Goal: Task Accomplishment & Management: Manage account settings

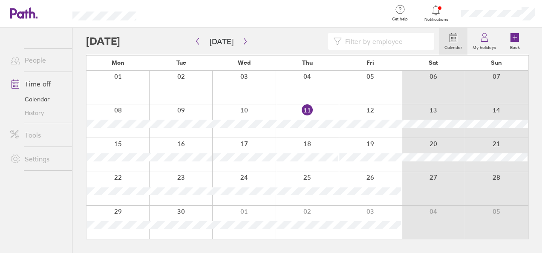
click at [124, 112] on div at bounding box center [117, 120] width 63 height 33
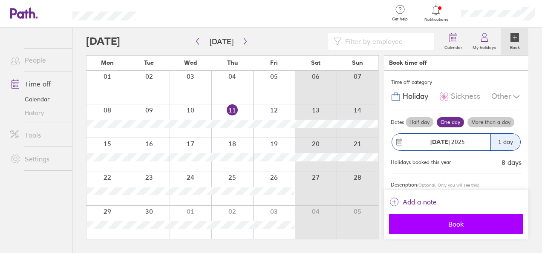
click at [435, 226] on span "Book" at bounding box center [456, 224] width 122 height 8
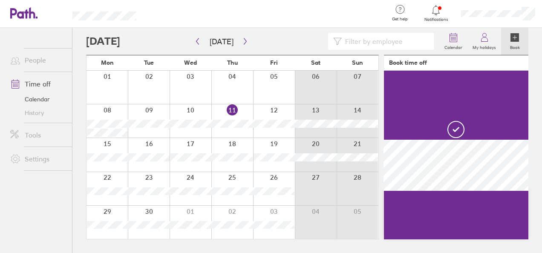
click at [272, 112] on div at bounding box center [274, 120] width 42 height 33
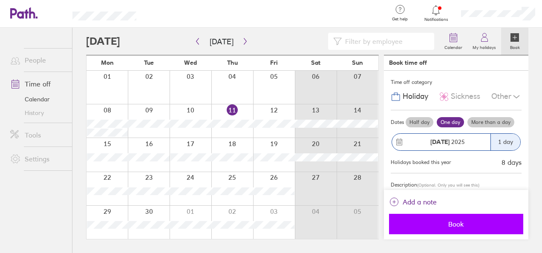
click at [444, 221] on span "Book" at bounding box center [456, 224] width 122 height 8
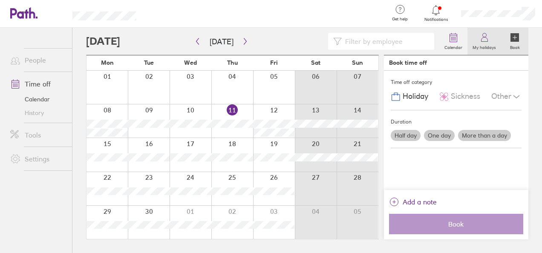
click at [490, 50] on link "My holidays" at bounding box center [484, 41] width 34 height 27
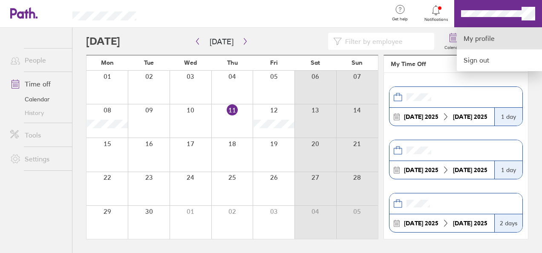
click at [484, 40] on link "My profile" at bounding box center [498, 39] width 85 height 22
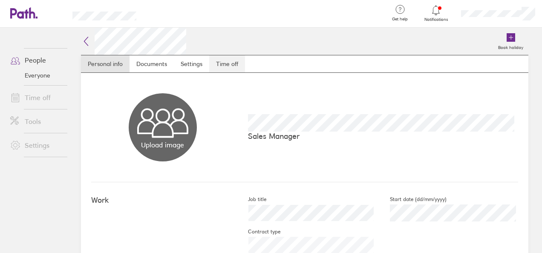
click at [228, 63] on link "Time off" at bounding box center [227, 63] width 36 height 17
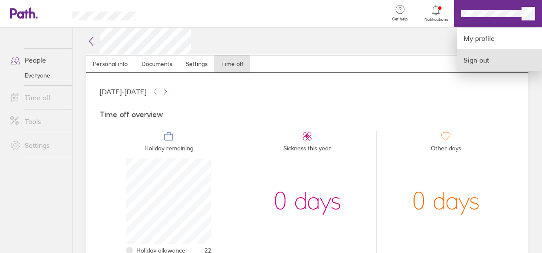
click at [487, 55] on link "Sign out" at bounding box center [498, 59] width 85 height 21
